Goal: Information Seeking & Learning: Learn about a topic

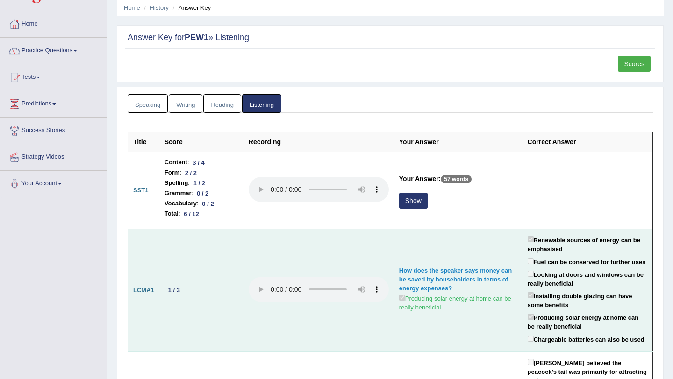
scroll to position [53, 0]
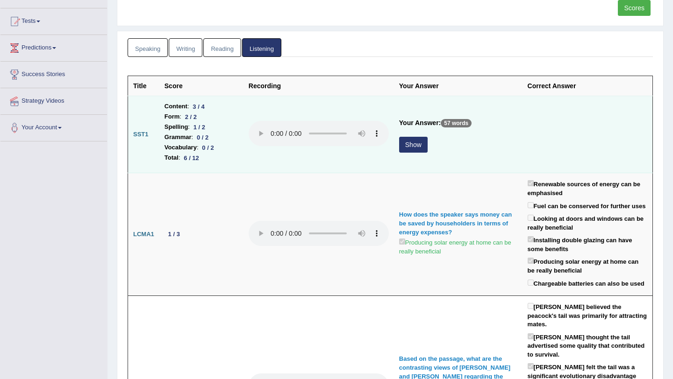
scroll to position [100, 0]
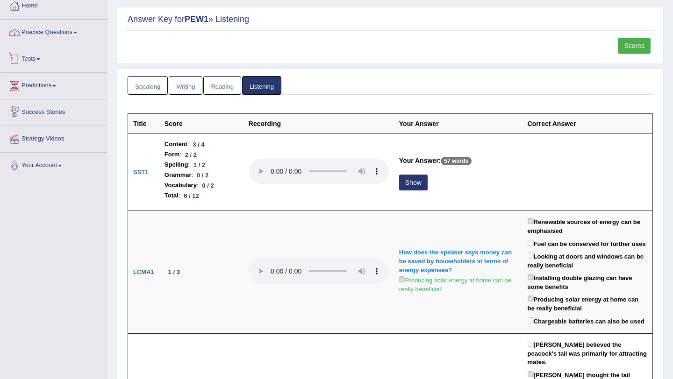
click at [79, 36] on link "Practice Questions" at bounding box center [53, 31] width 106 height 23
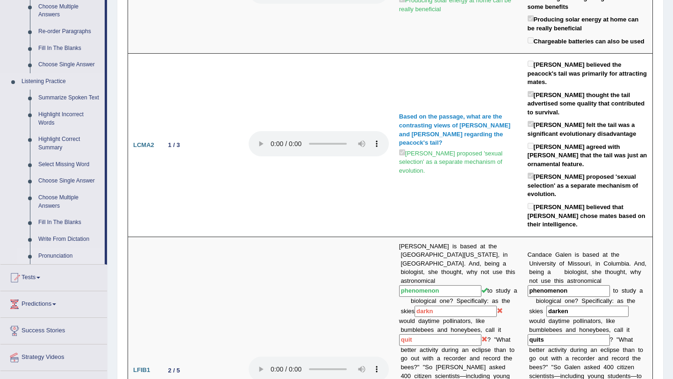
scroll to position [341, 0]
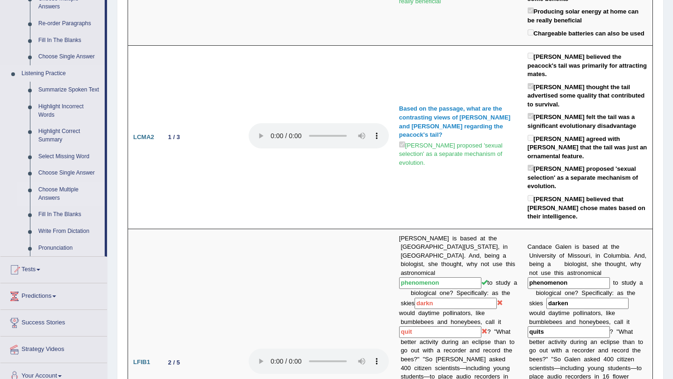
click at [74, 204] on link "Choose Multiple Answers" at bounding box center [69, 194] width 71 height 25
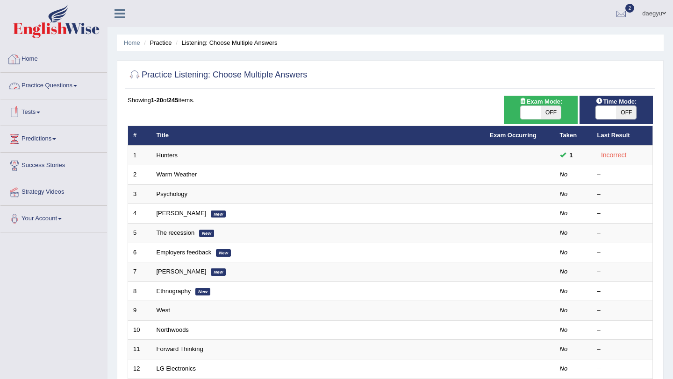
click at [68, 82] on link "Practice Questions" at bounding box center [53, 84] width 106 height 23
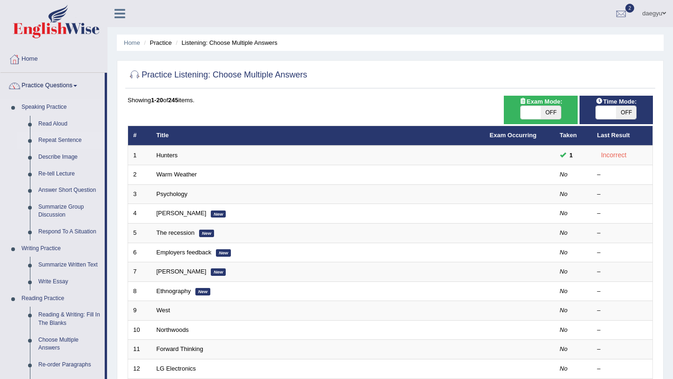
click at [69, 138] on link "Repeat Sentence" at bounding box center [69, 140] width 71 height 17
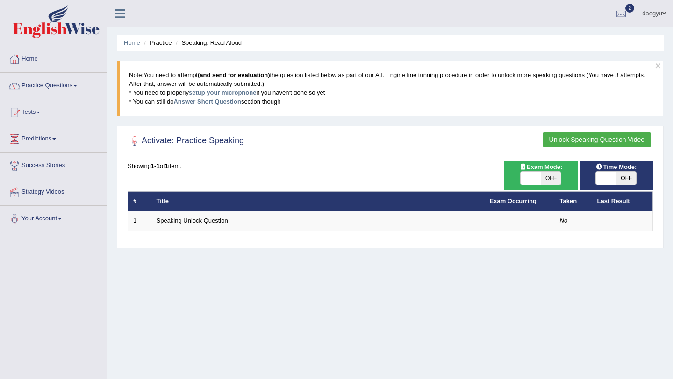
click at [580, 137] on button "Unlock Speaking Question Video" at bounding box center [596, 140] width 107 height 16
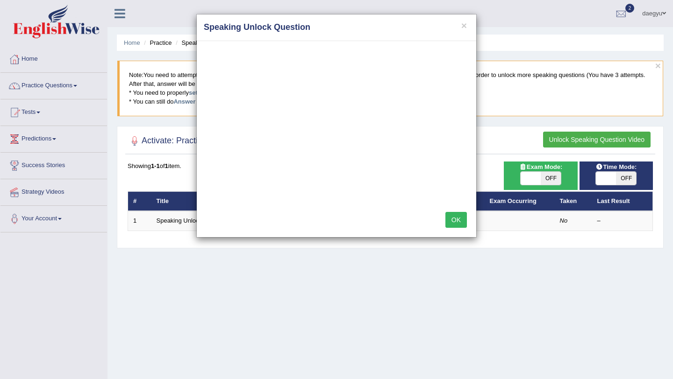
click at [453, 213] on button "OK" at bounding box center [455, 220] width 21 height 16
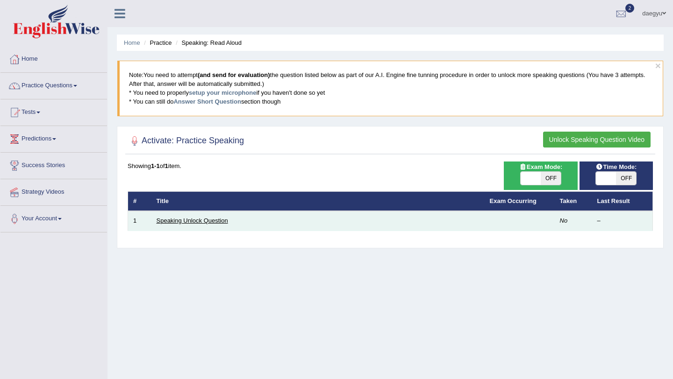
click at [212, 219] on link "Speaking Unlock Question" at bounding box center [191, 220] width 71 height 7
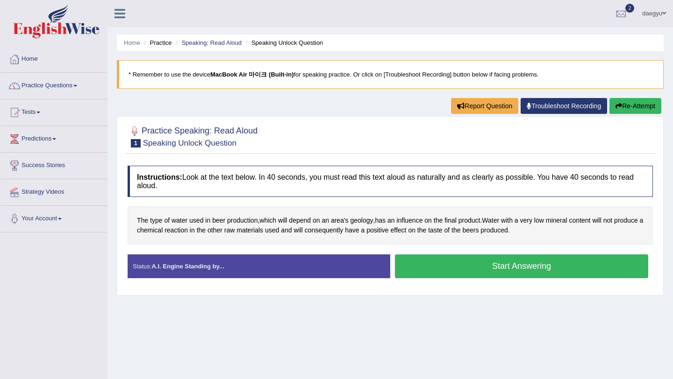
click at [423, 255] on button "Start Answering" at bounding box center [521, 267] width 253 height 24
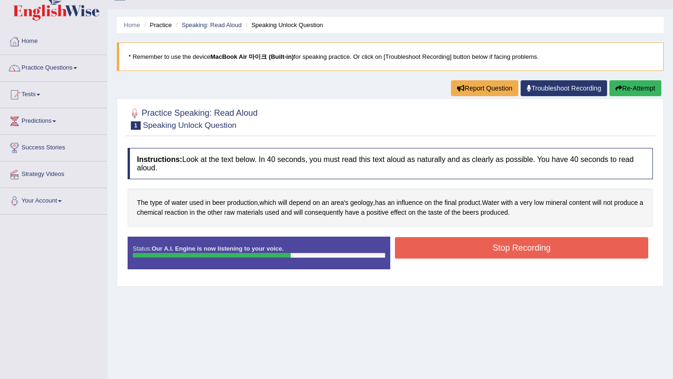
click at [423, 249] on button "Stop Recording" at bounding box center [521, 247] width 253 height 21
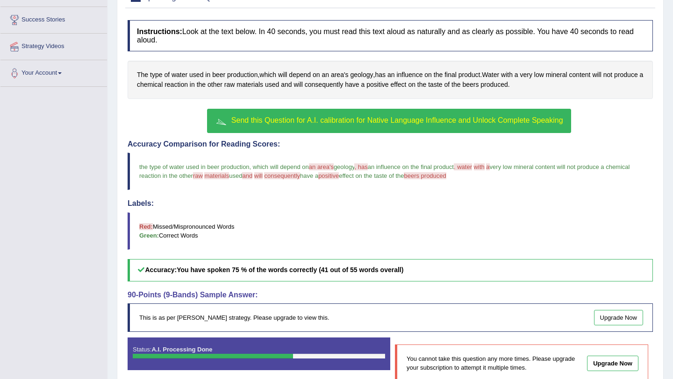
scroll to position [197, 0]
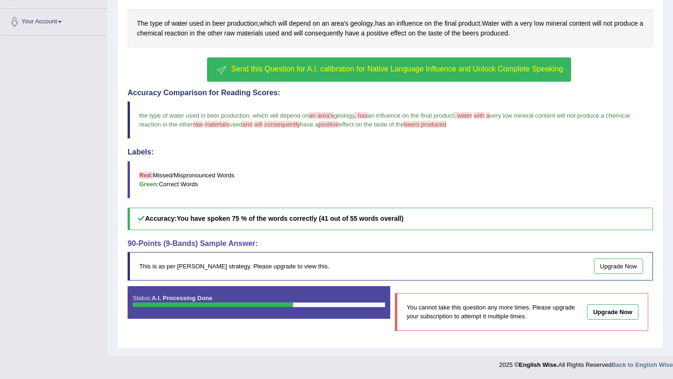
click at [443, 71] on span "Send this Question for A.I. calibration for Native Language Influence and Unloc…" at bounding box center [397, 69] width 332 height 8
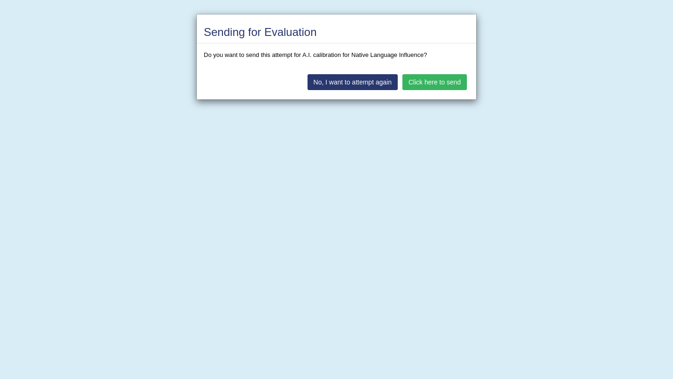
click at [429, 81] on button "Click here to send" at bounding box center [434, 82] width 64 height 16
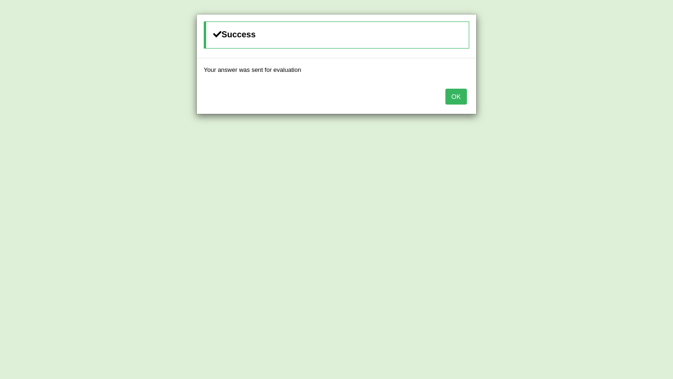
click at [450, 94] on button "OK" at bounding box center [455, 97] width 21 height 16
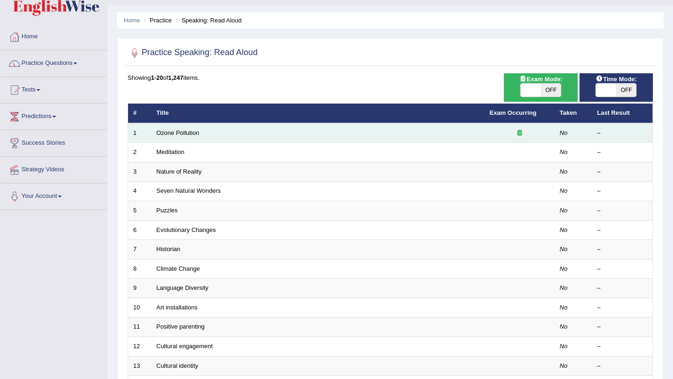
scroll to position [18, 0]
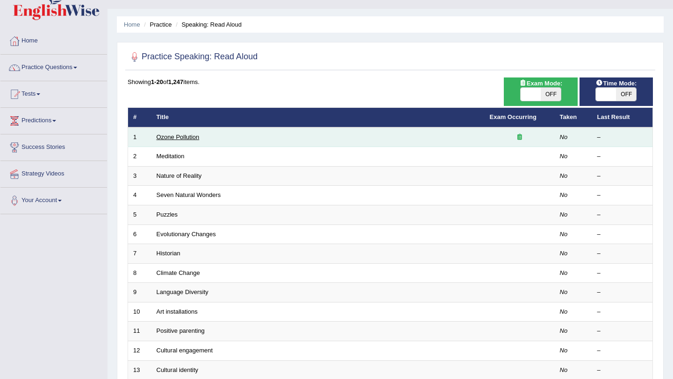
click at [172, 135] on link "Ozone Pollution" at bounding box center [177, 137] width 43 height 7
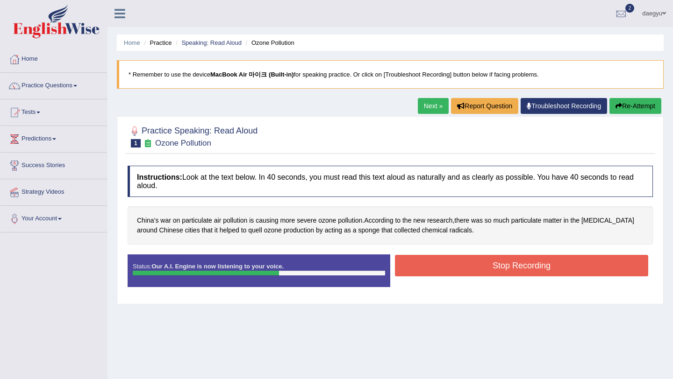
click at [428, 269] on button "Stop Recording" at bounding box center [521, 265] width 253 height 21
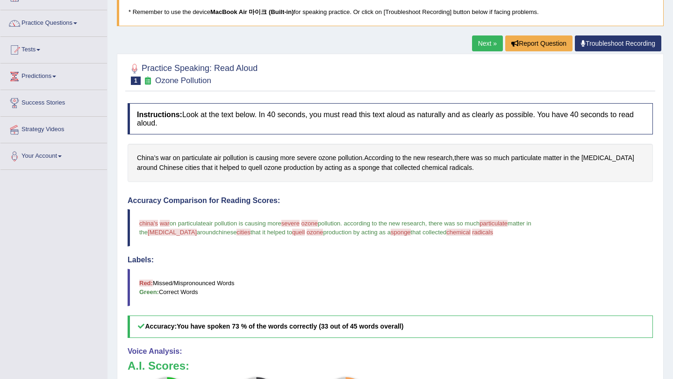
scroll to position [25, 0]
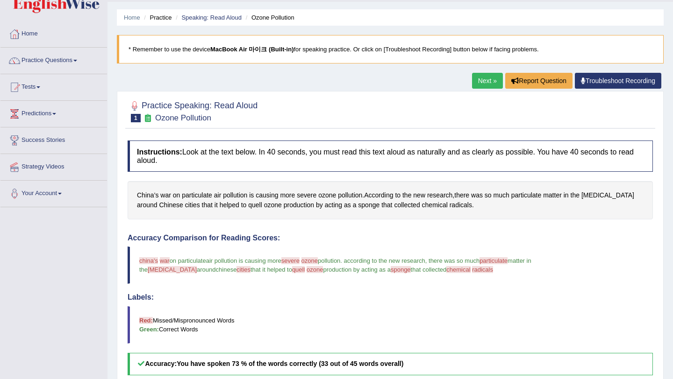
click at [487, 80] on link "Next »" at bounding box center [487, 81] width 31 height 16
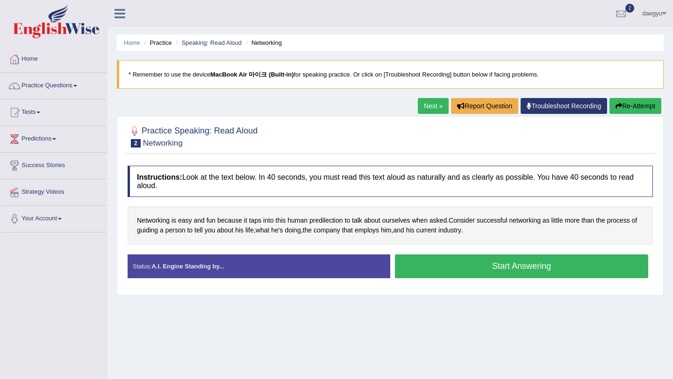
click at [430, 260] on button "Start Answering" at bounding box center [521, 267] width 253 height 24
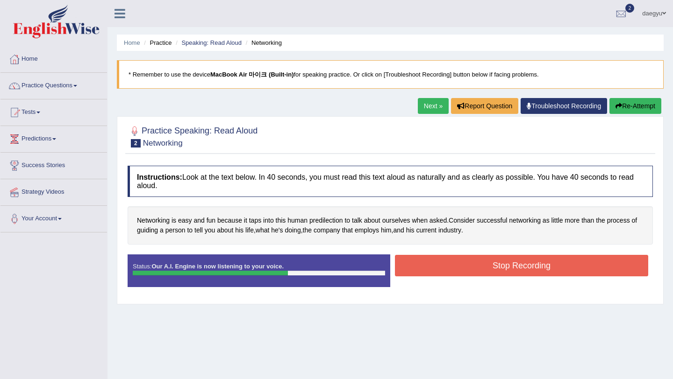
click at [430, 260] on button "Stop Recording" at bounding box center [521, 265] width 253 height 21
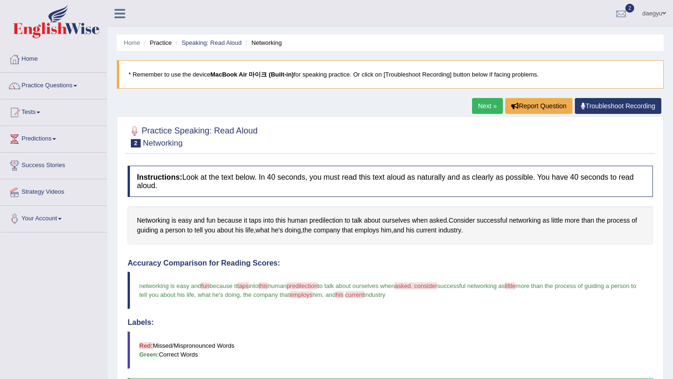
click at [491, 99] on link "Next »" at bounding box center [487, 106] width 31 height 16
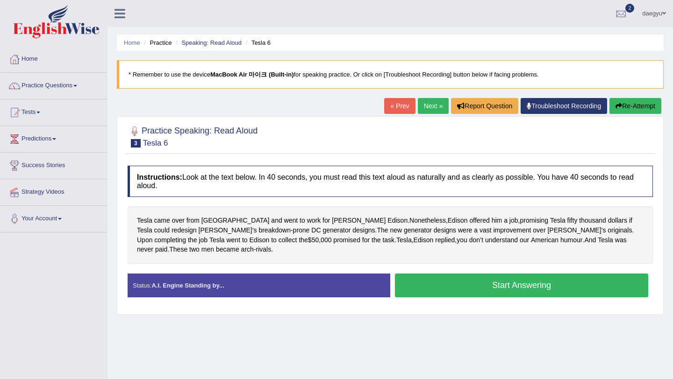
click at [515, 285] on button "Start Answering" at bounding box center [521, 286] width 253 height 24
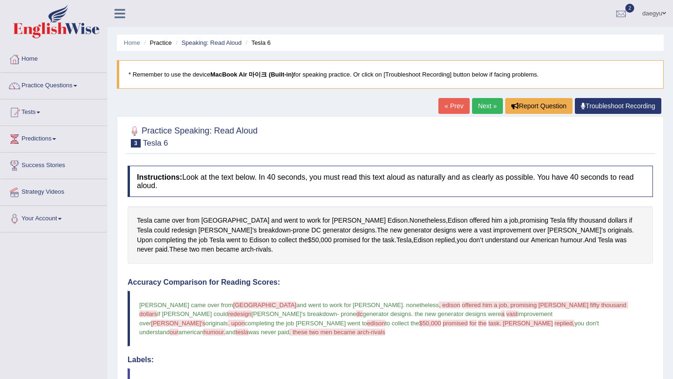
click at [452, 107] on link "« Prev" at bounding box center [453, 106] width 31 height 16
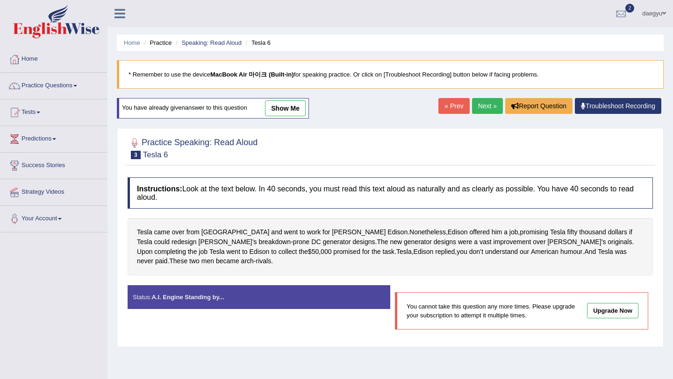
click at [494, 109] on link "Next »" at bounding box center [487, 106] width 31 height 16
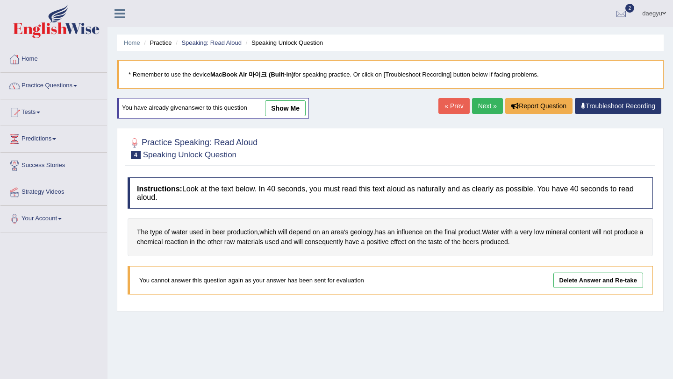
click at [584, 283] on link "Delete Answer and Re-take" at bounding box center [598, 280] width 90 height 15
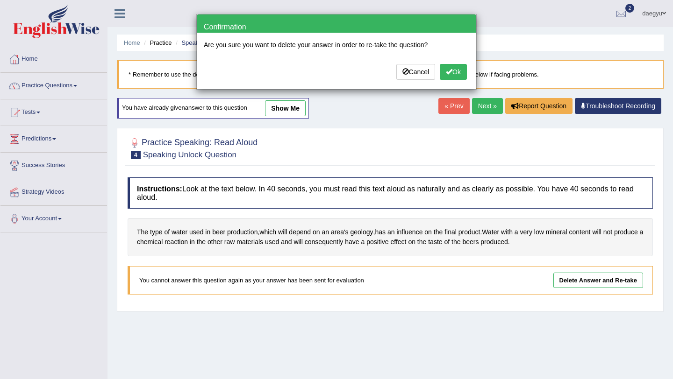
click at [445, 65] on button "Ok" at bounding box center [453, 72] width 27 height 16
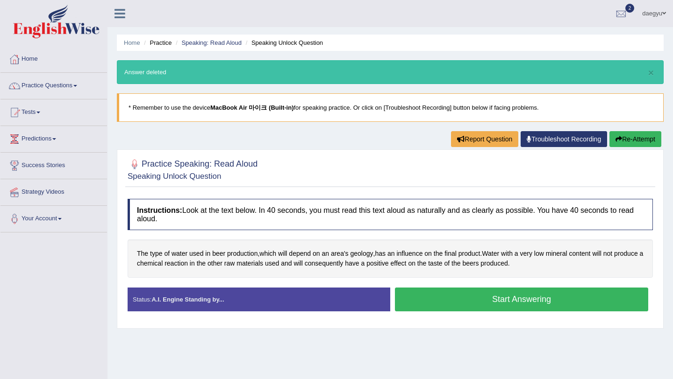
click at [489, 298] on button "Start Answering" at bounding box center [521, 300] width 253 height 24
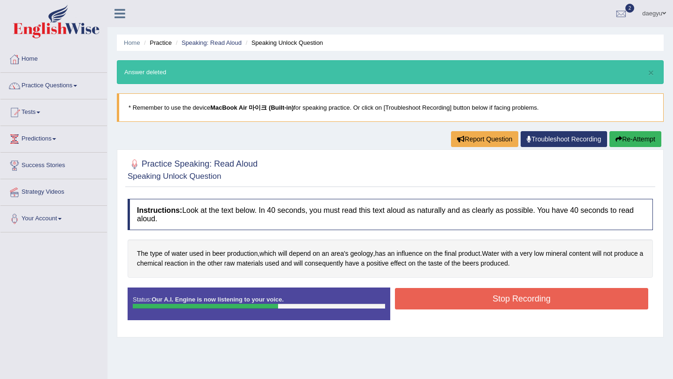
click at [489, 298] on button "Stop Recording" at bounding box center [521, 298] width 253 height 21
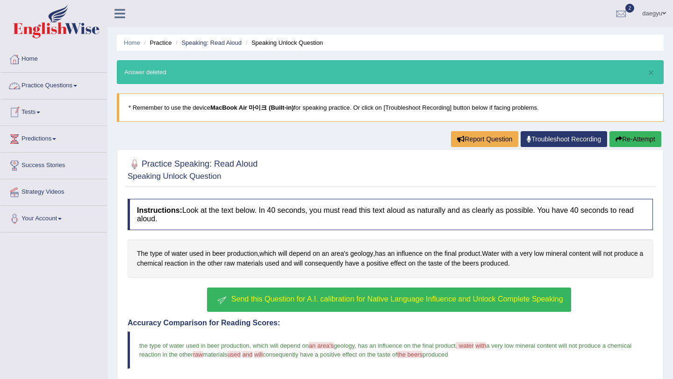
click at [63, 85] on link "Practice Questions" at bounding box center [53, 84] width 106 height 23
